Goal: Task Accomplishment & Management: Use online tool/utility

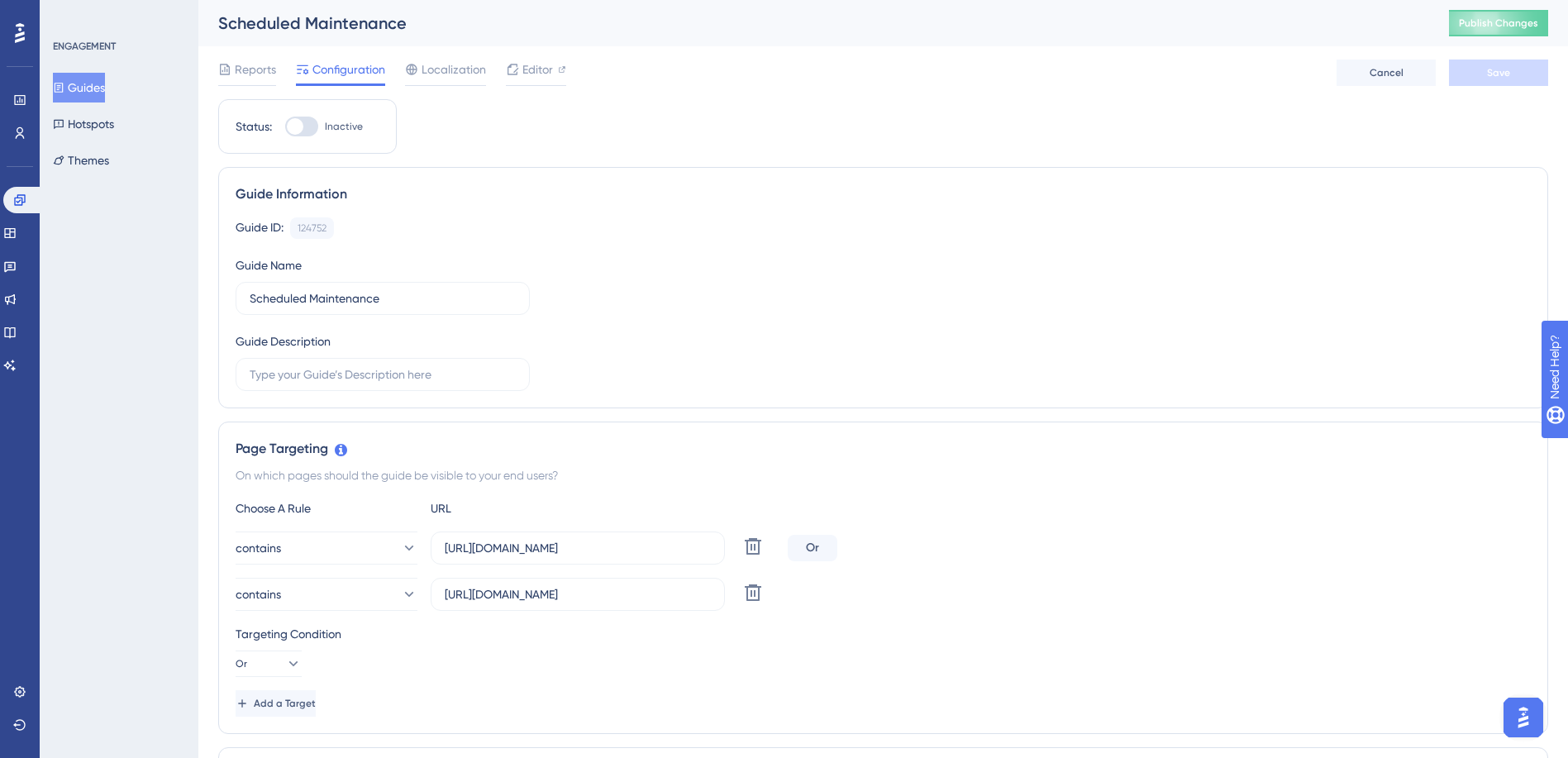
click at [97, 91] on button "Guides" at bounding box center [78, 87] width 52 height 30
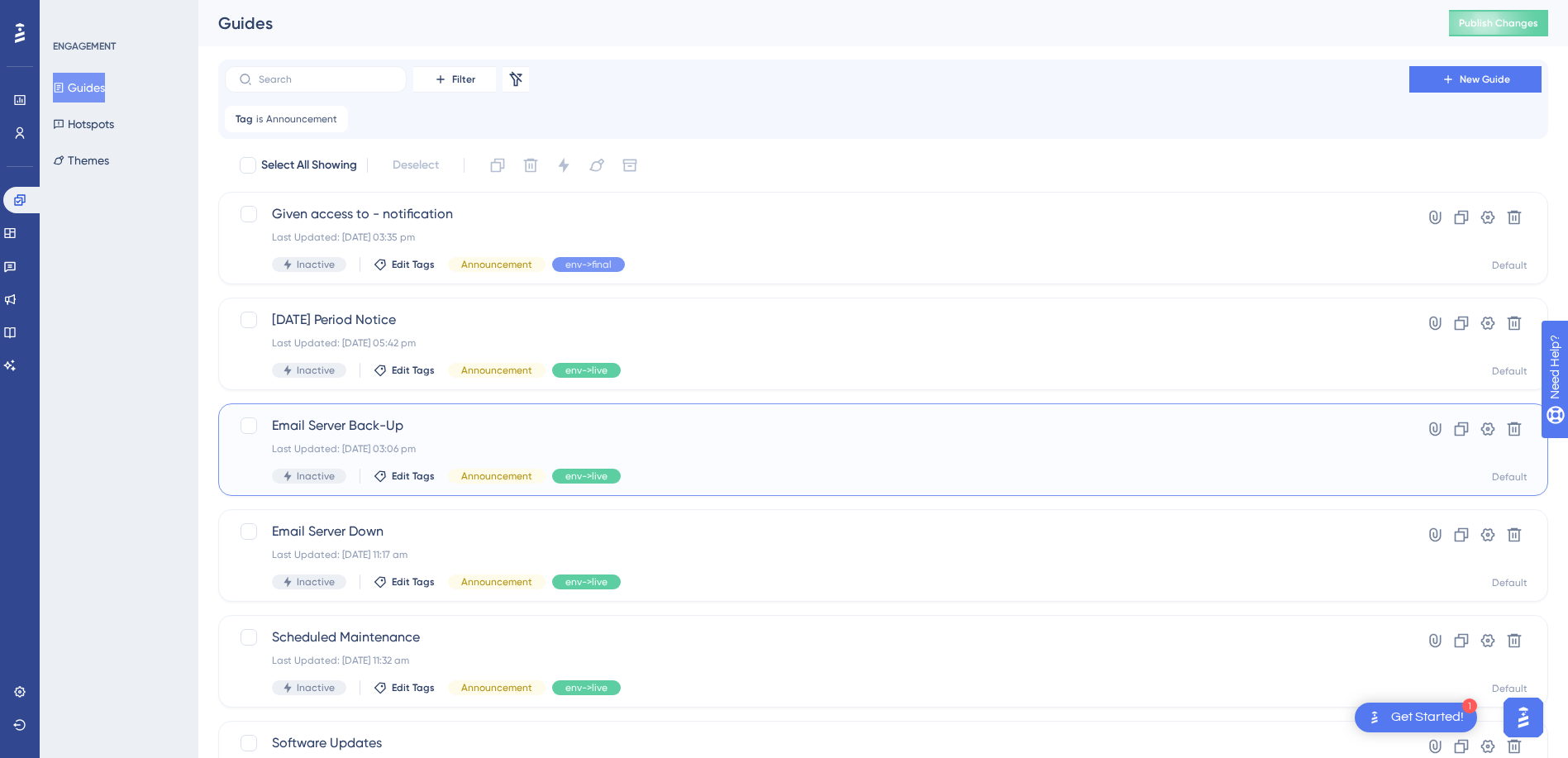
click at [351, 429] on span "Email Server Back-Up" at bounding box center [817, 425] width 1090 height 19
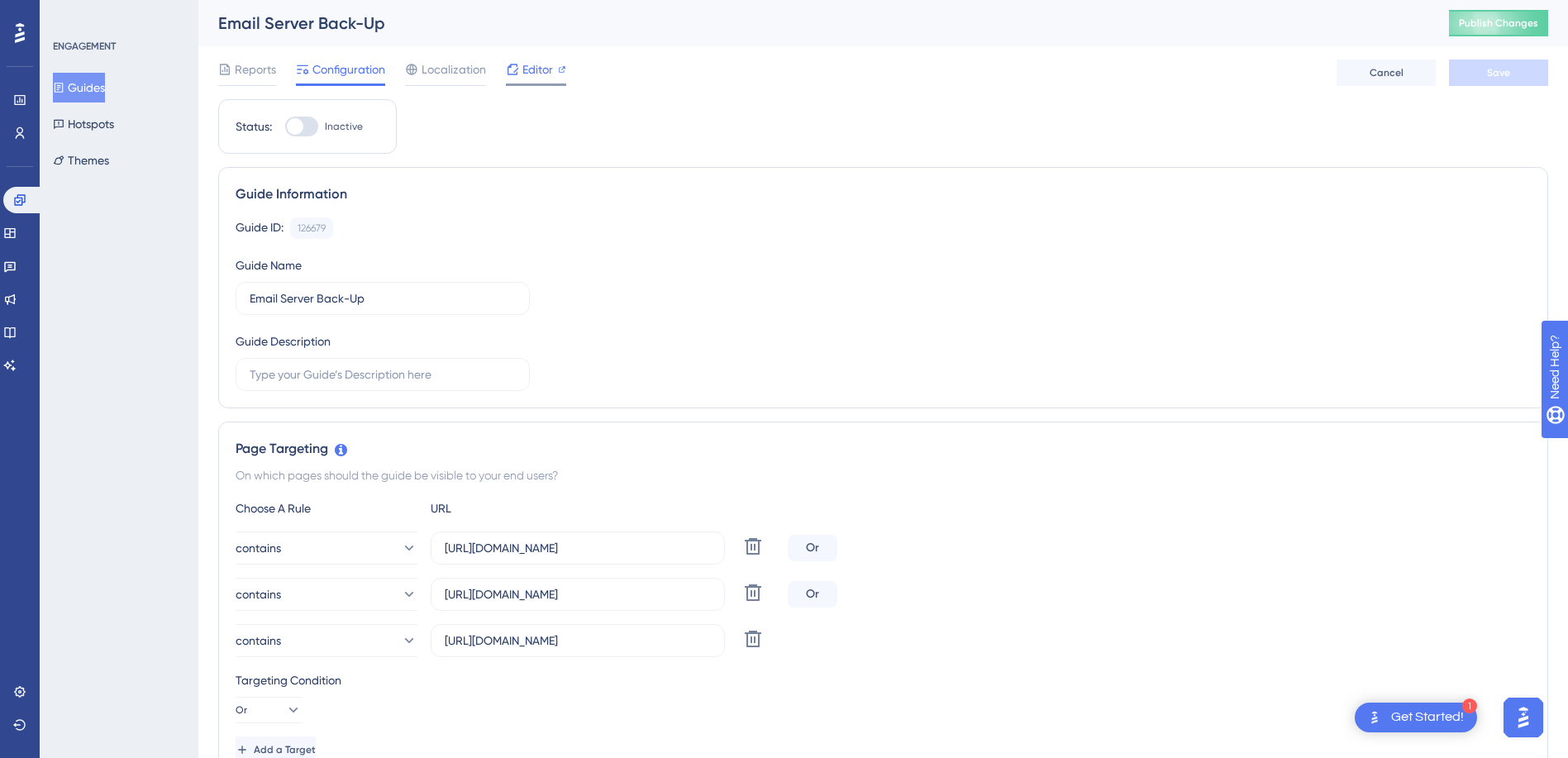
click at [532, 62] on span "Editor" at bounding box center [538, 69] width 30 height 19
